Goal: Browse casually

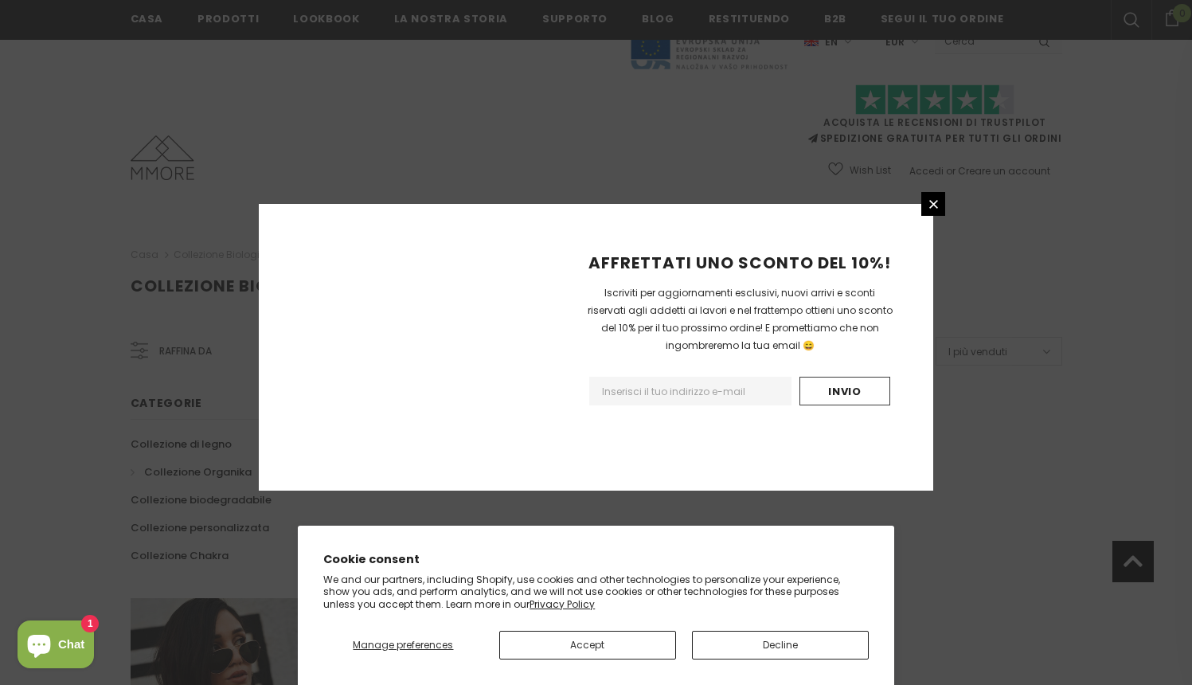
scroll to position [948, 0]
